Goal: Check status

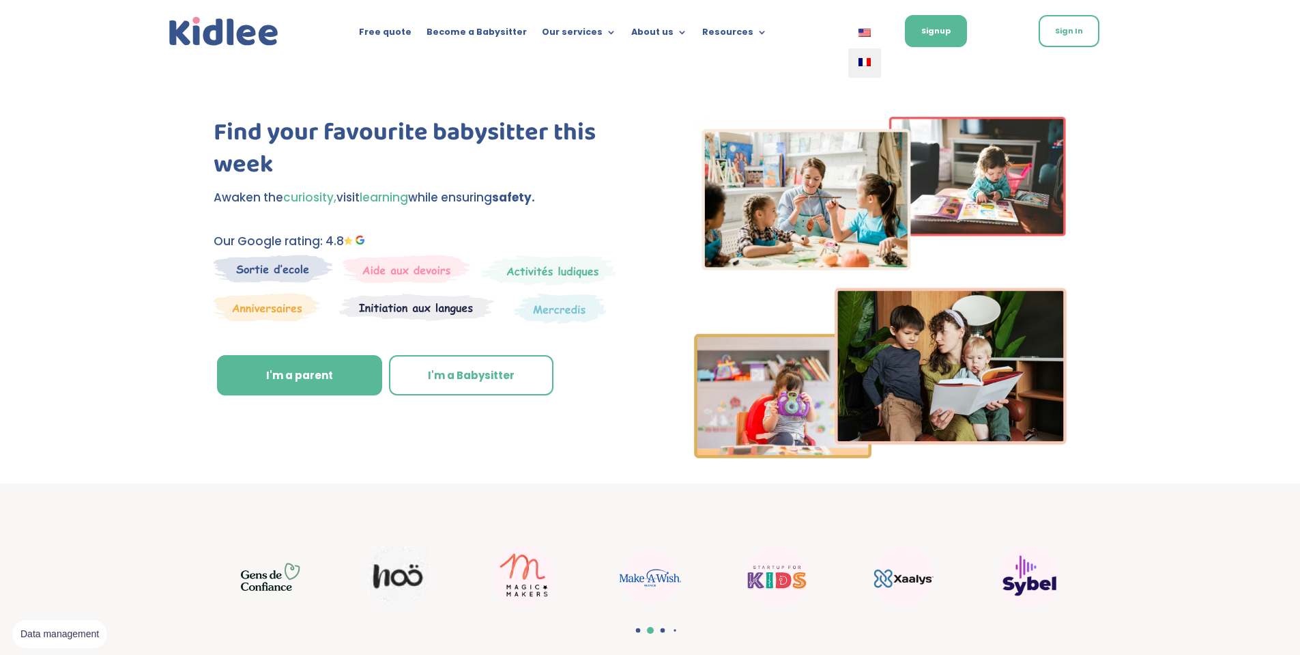
click at [865, 65] on img at bounding box center [865, 62] width 12 height 8
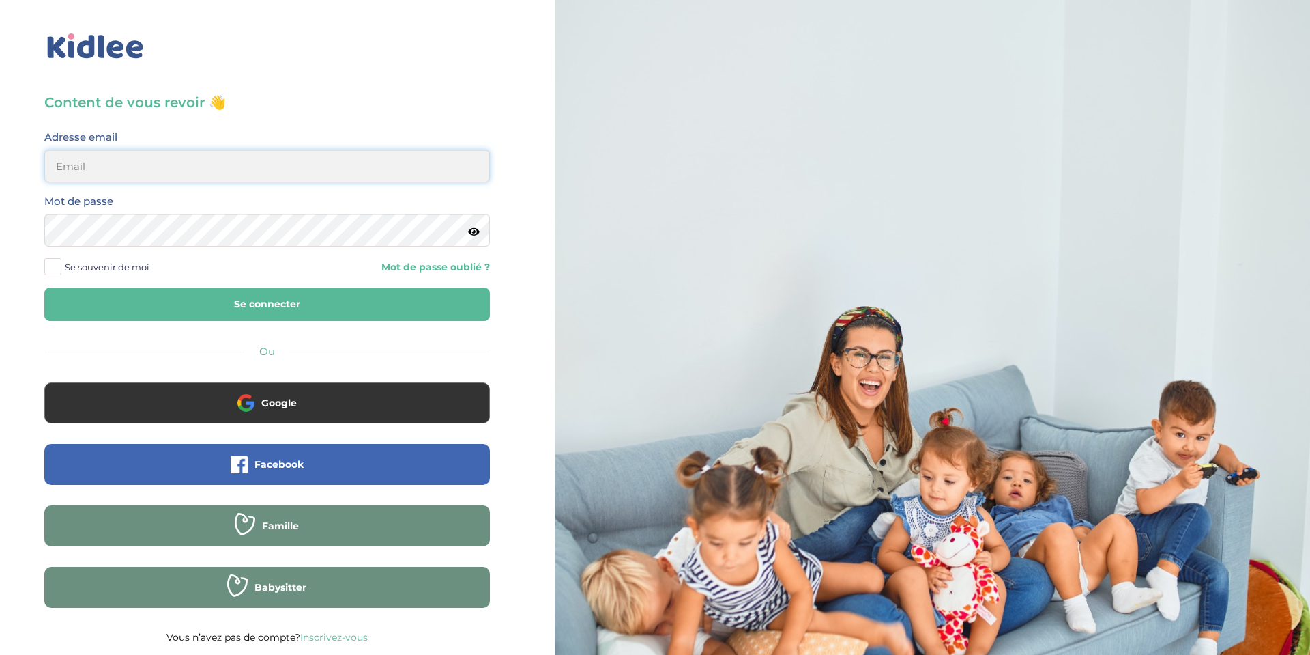
type input "nicolaschapuzet@gmail.com"
click at [163, 301] on button "Se connecter" at bounding box center [267, 303] width 446 height 33
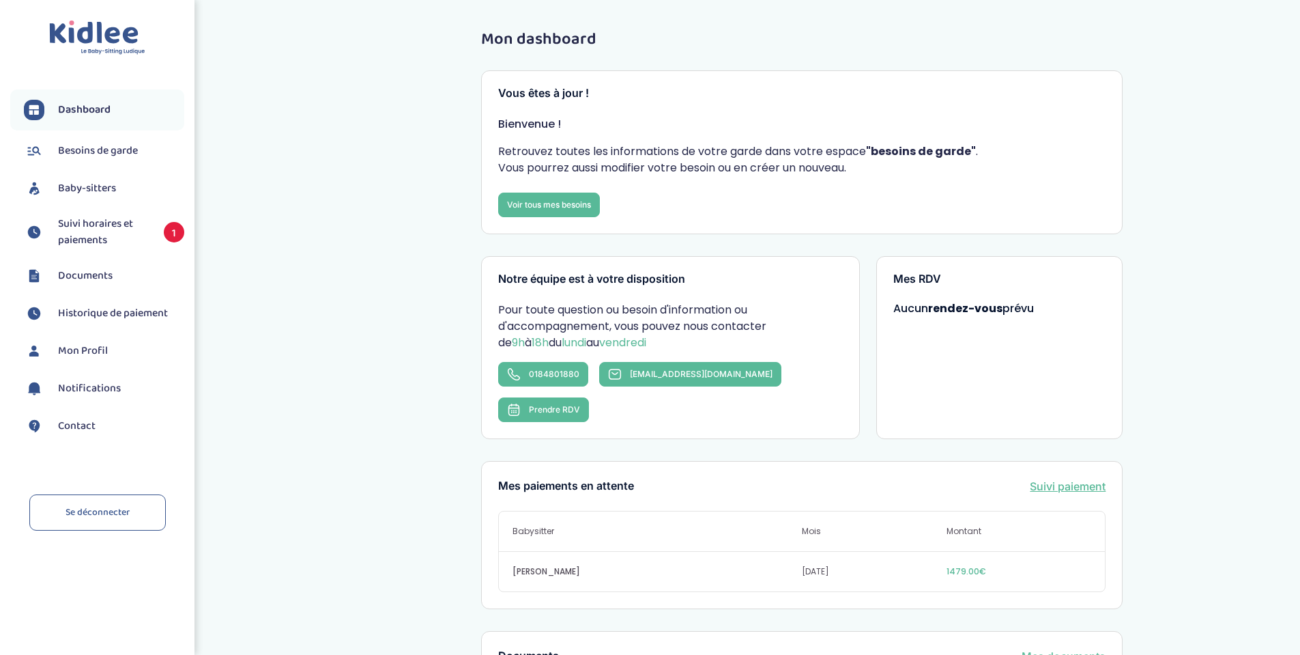
click at [119, 225] on span "Suivi horaires et paiements" at bounding box center [104, 232] width 92 height 33
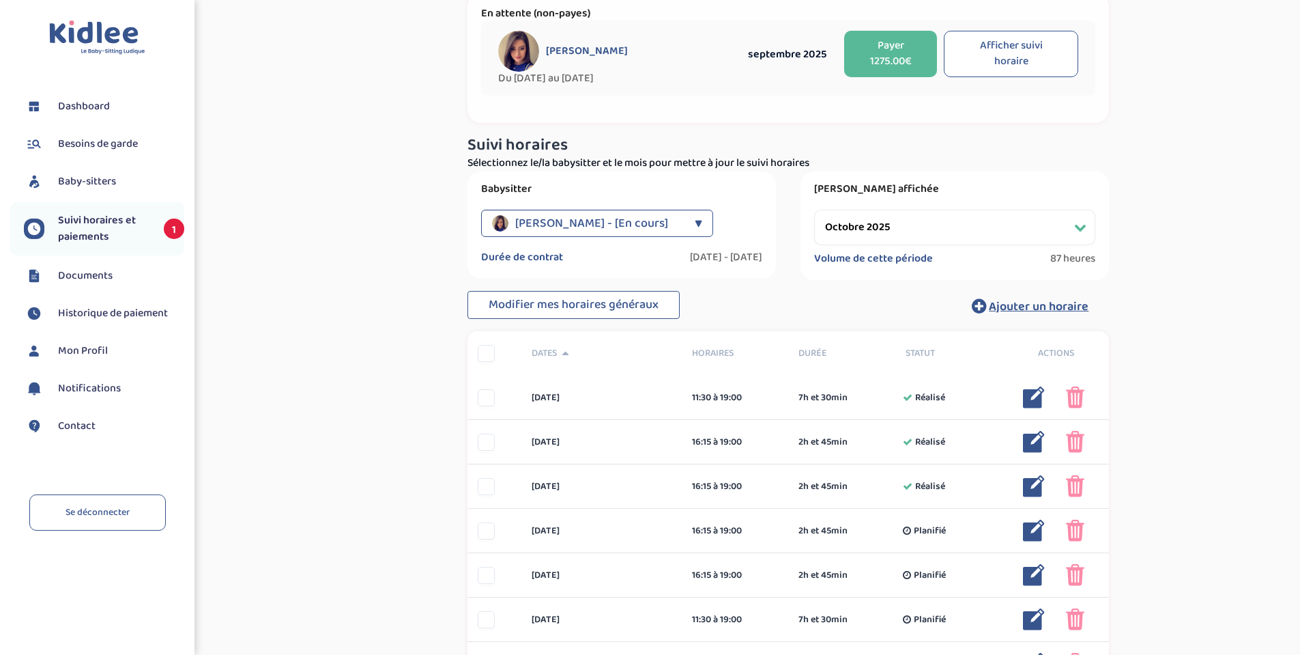
scroll to position [63, 0]
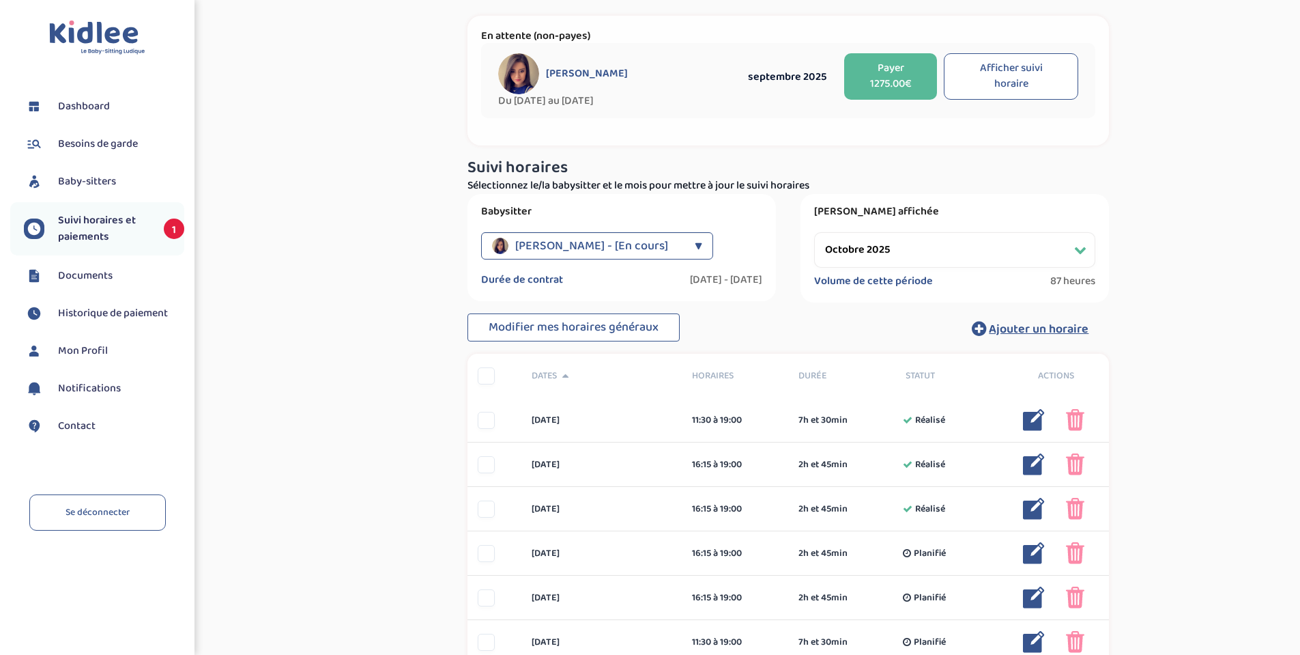
click at [958, 261] on select "Filtrer par mois septembre 2025 octobre 2025 novembre 2025 décembre 2025 janvie…" at bounding box center [954, 249] width 281 height 35
select select "septembre 2025"
click at [814, 232] on select "Filtrer par mois septembre 2025 octobre 2025 novembre 2025 décembre 2025 janvie…" at bounding box center [954, 249] width 281 height 35
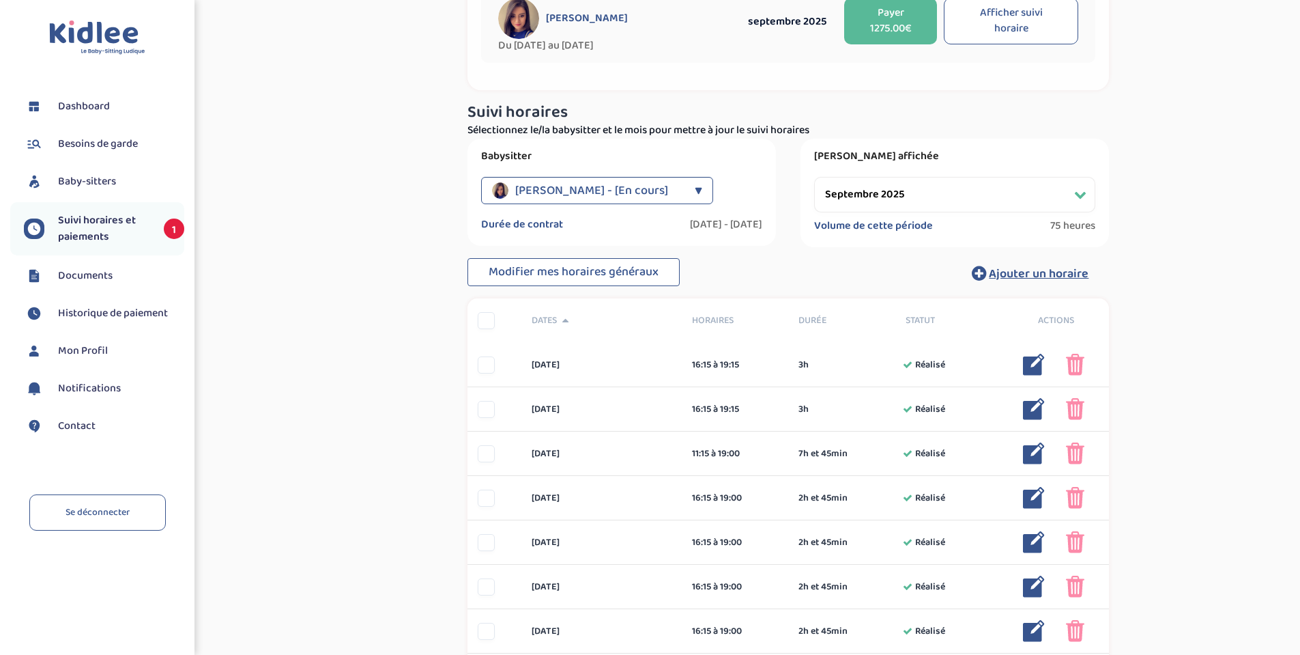
scroll to position [114, 0]
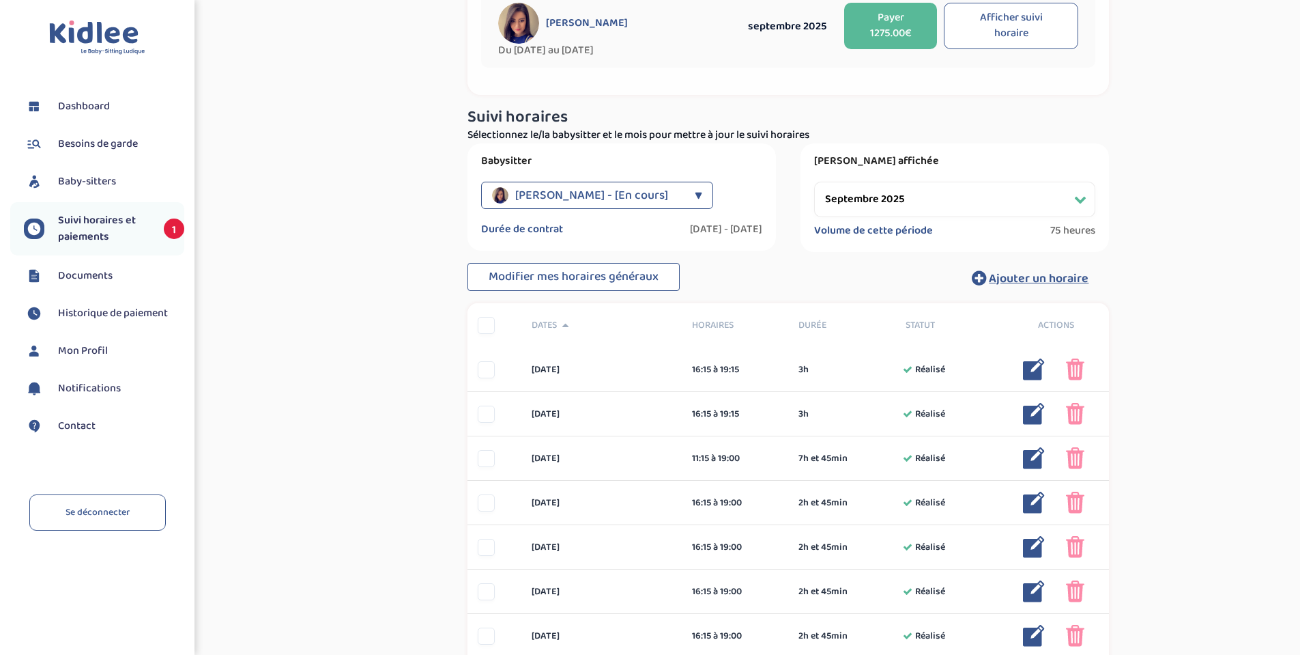
click at [1238, 403] on div "Suivi paiements e613j8pQUcsaArlBIuIYQhd1YhLsnjJl2Z2dXlbF En attente (non-payes)…" at bounding box center [788, 637] width 1003 height 1462
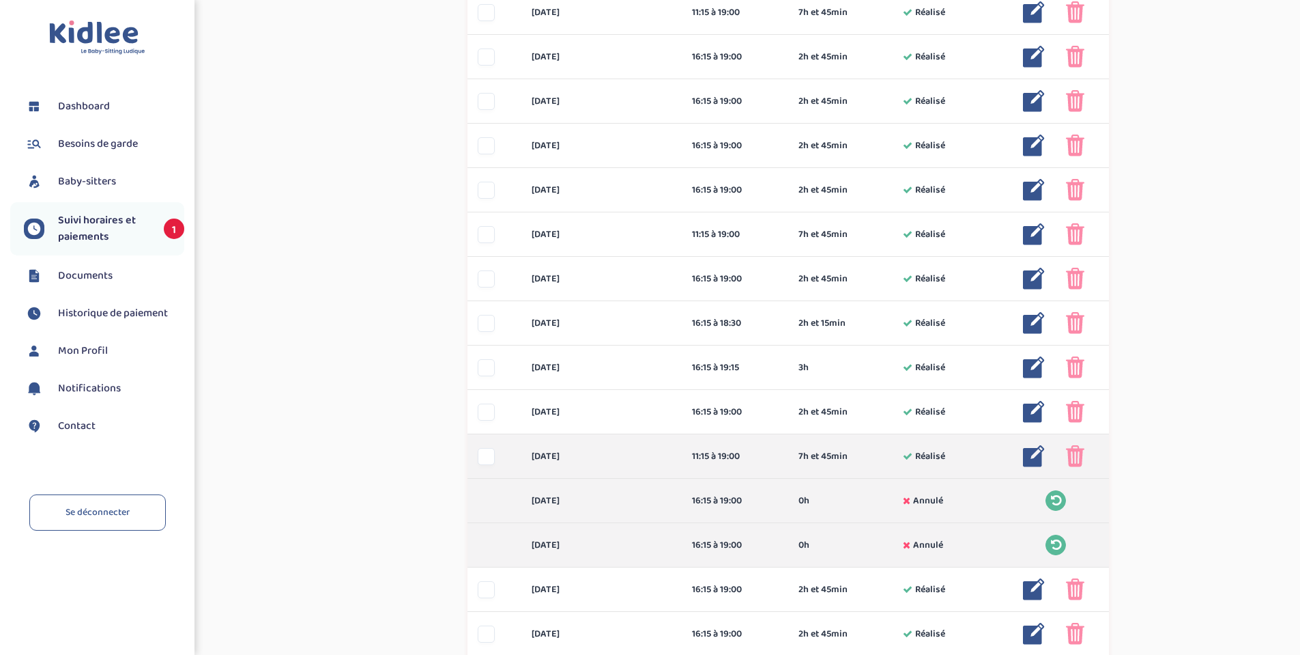
scroll to position [546, 0]
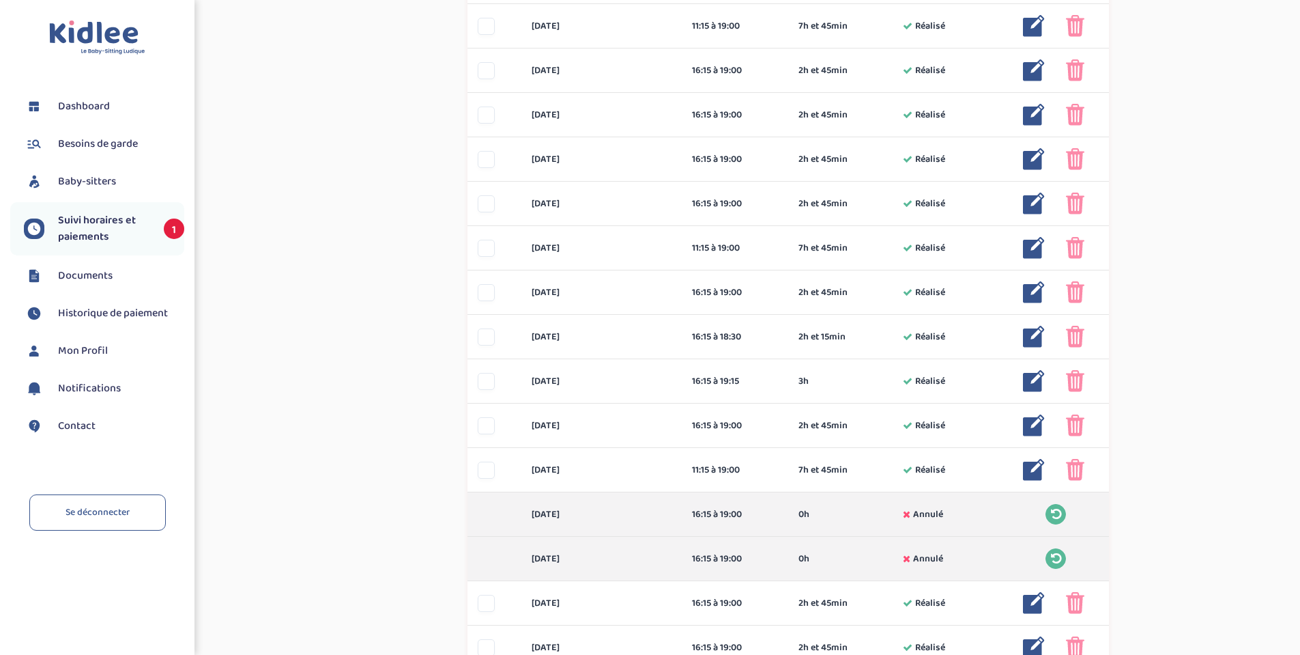
drag, startPoint x: 910, startPoint y: 427, endPoint x: 392, endPoint y: 164, distance: 581.8
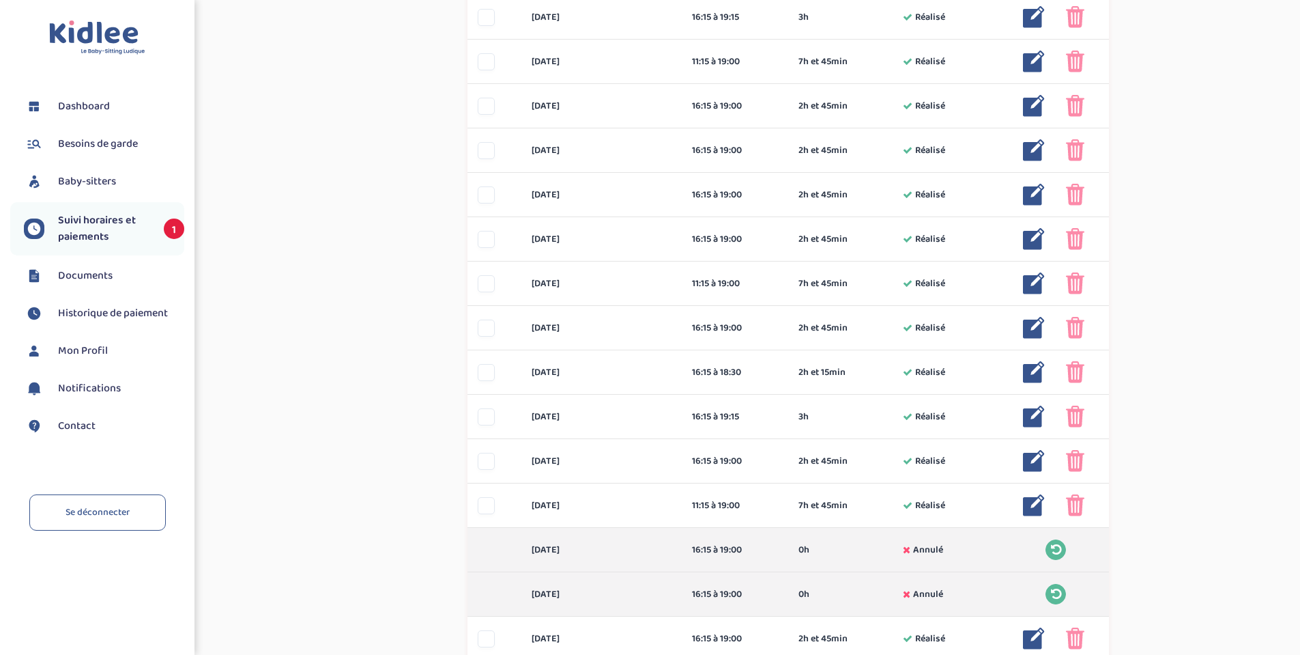
scroll to position [478, 0]
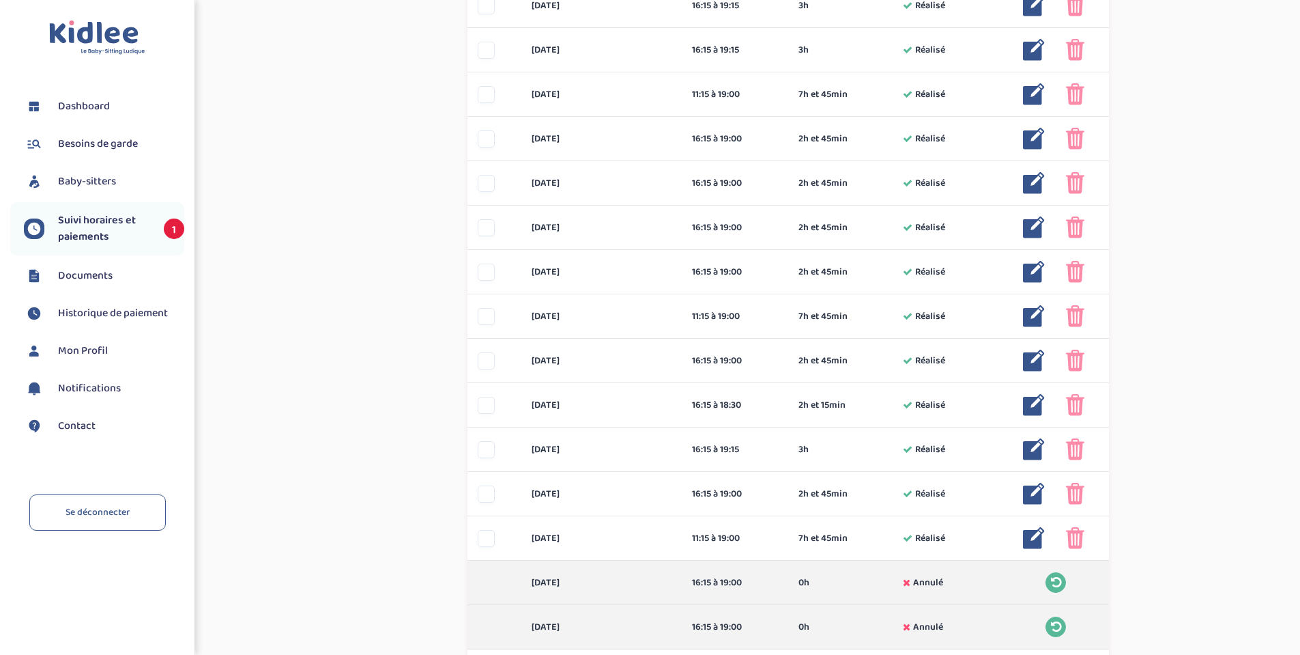
click at [380, 126] on div "Suivi paiements e613j8pQUcsaArlBIuIYQhd1YhLsnjJl2Z2dXlbF En attente (non-payes)…" at bounding box center [788, 274] width 1003 height 1462
